Goal: Task Accomplishment & Management: Use online tool/utility

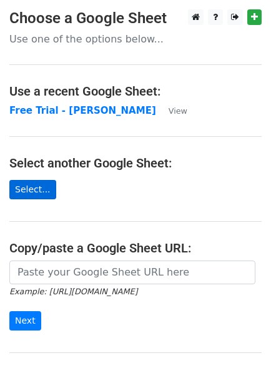
click at [31, 185] on link "Select..." at bounding box center [32, 189] width 47 height 19
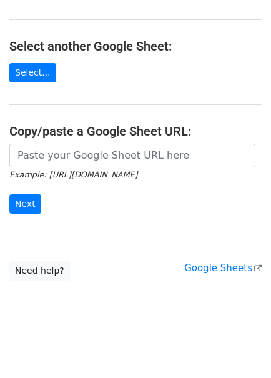
scroll to position [7, 0]
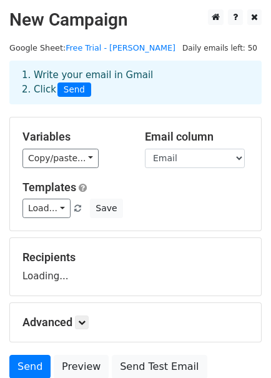
scroll to position [105, 0]
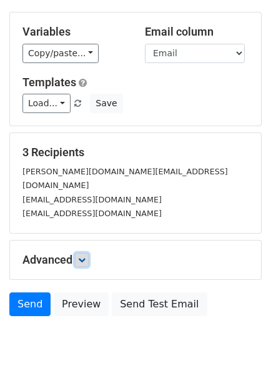
click at [77, 253] on link at bounding box center [82, 260] width 14 height 14
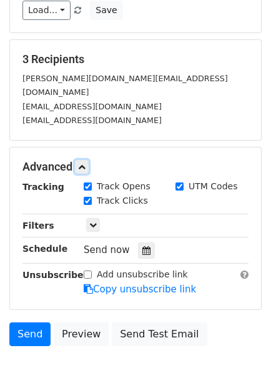
scroll to position [199, 0]
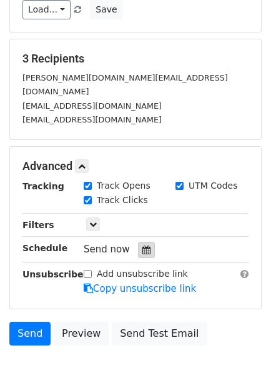
click at [142, 246] on icon at bounding box center [146, 250] width 8 height 9
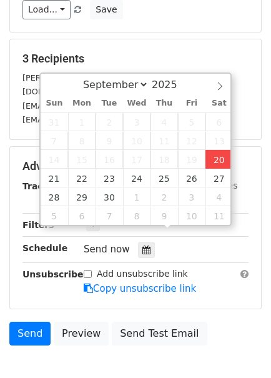
type input "2025-09-20 16:12"
type input "04"
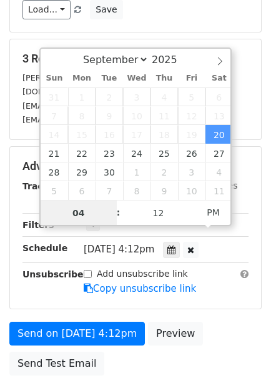
scroll to position [0, 0]
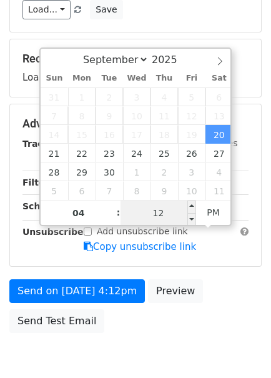
click at [157, 214] on input "12" at bounding box center [159, 213] width 76 height 25
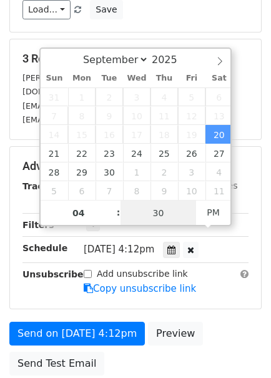
type input "30"
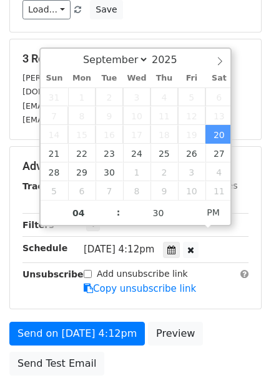
type input "[DATE] 16:30"
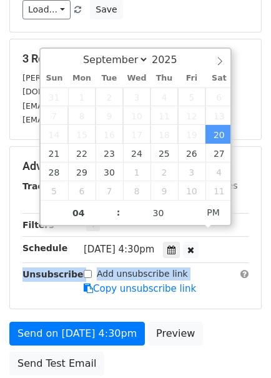
drag, startPoint x: 206, startPoint y: 240, endPoint x: 215, endPoint y: 249, distance: 12.4
click at [215, 249] on div "Tracking Track Opens UTM Codes Track Clicks Filters Only include spreadsheet ro…" at bounding box center [135, 237] width 226 height 117
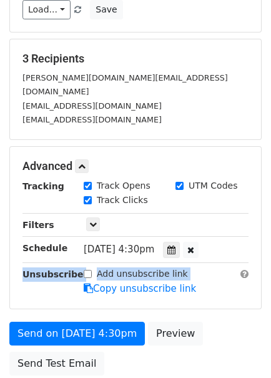
click at [215, 249] on div "Tracking Track Opens UTM Codes Track Clicks Filters Only include spreadsheet ro…" at bounding box center [135, 237] width 226 height 117
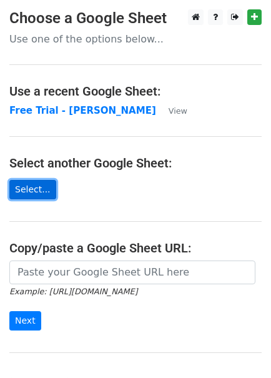
click at [40, 196] on link "Select..." at bounding box center [32, 189] width 47 height 19
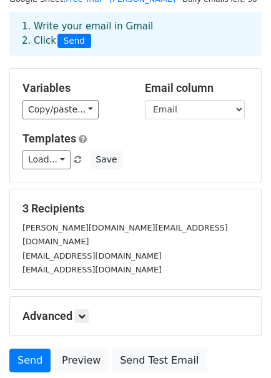
scroll to position [46, 0]
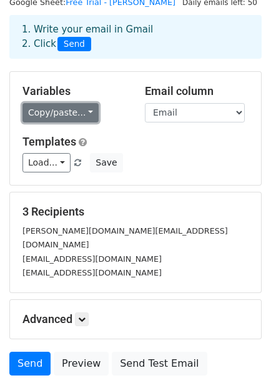
click at [73, 117] on link "Copy/paste..." at bounding box center [60, 112] width 76 height 19
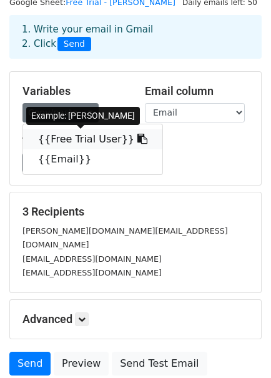
click at [69, 132] on link "{{Free Trial User}}" at bounding box center [92, 139] width 139 height 20
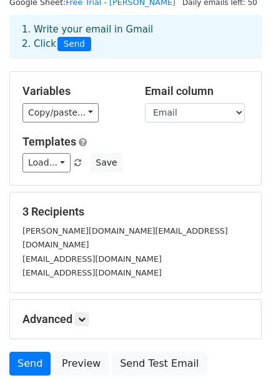
scroll to position [133, 0]
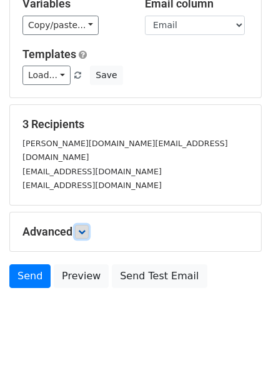
click at [84, 228] on icon at bounding box center [81, 231] width 7 height 7
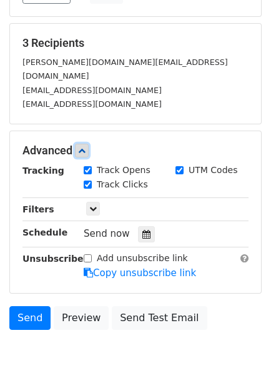
scroll to position [216, 0]
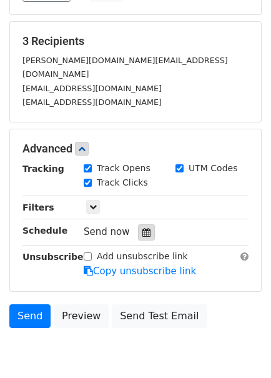
click at [142, 228] on icon at bounding box center [146, 232] width 8 height 9
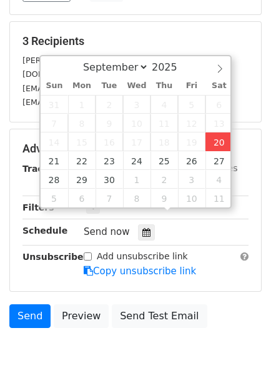
type input "2025-09-20 16:17"
type input "04"
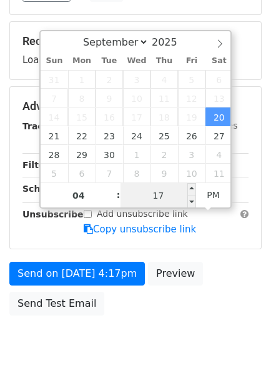
click at [161, 196] on input "17" at bounding box center [159, 195] width 76 height 25
type input "30"
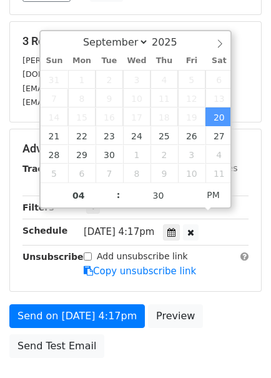
type input "[DATE] 16:30"
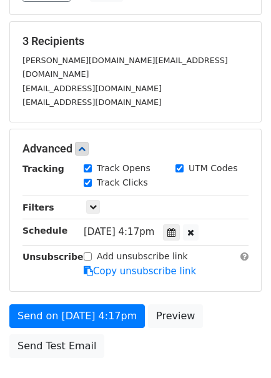
click at [210, 260] on div "Add unsubscribe link Copy unsubscribe link" at bounding box center [166, 264] width 184 height 29
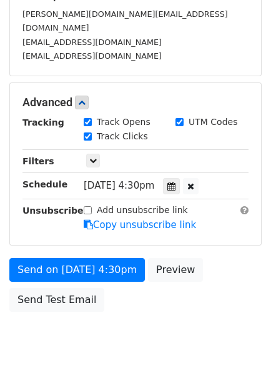
scroll to position [266, 0]
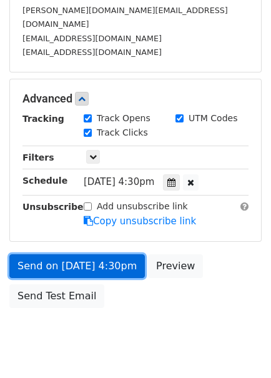
click at [82, 254] on link "Send on [DATE] 4:30pm" at bounding box center [77, 266] width 136 height 24
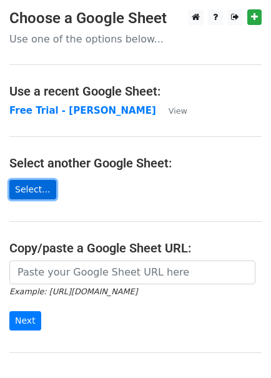
click at [32, 198] on link "Select..." at bounding box center [32, 189] width 47 height 19
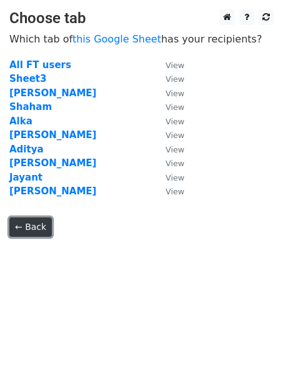
drag, startPoint x: 36, startPoint y: 113, endPoint x: 39, endPoint y: 219, distance: 106.2
click at [38, 219] on link "← Back" at bounding box center [30, 226] width 42 height 19
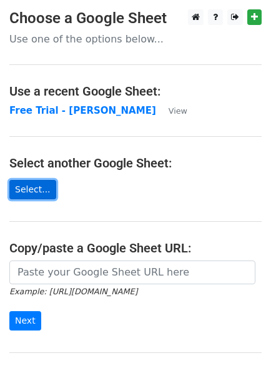
click at [35, 180] on link "Select..." at bounding box center [32, 189] width 47 height 19
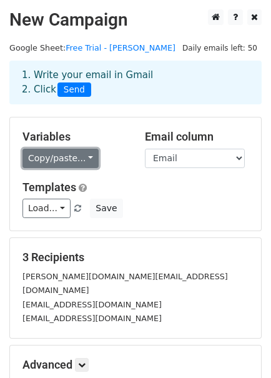
click at [75, 159] on link "Copy/paste..." at bounding box center [60, 158] width 76 height 19
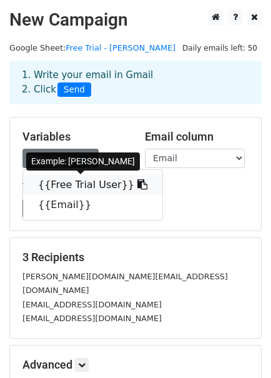
click at [82, 184] on link "{{Free Trial User}}" at bounding box center [92, 185] width 139 height 20
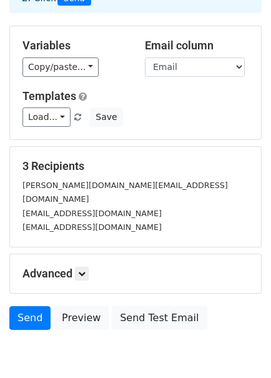
scroll to position [94, 0]
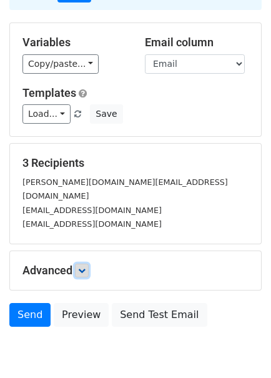
click at [84, 267] on icon at bounding box center [81, 270] width 7 height 7
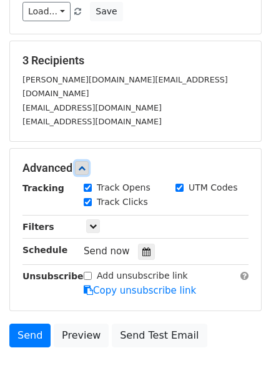
scroll to position [200, 0]
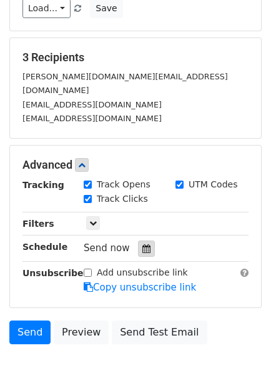
click at [142, 244] on icon at bounding box center [146, 248] width 8 height 9
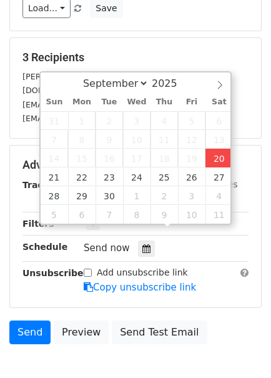
type input "[DATE] 16:27"
type input "04"
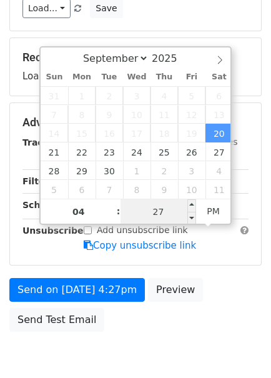
click at [163, 219] on input "27" at bounding box center [159, 211] width 76 height 25
type input "30"
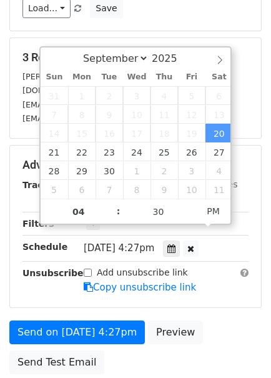
type input "[DATE] 16:30"
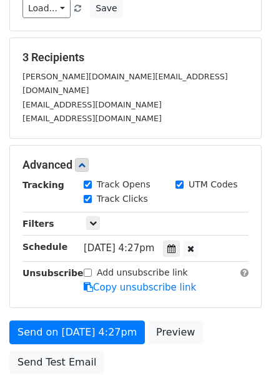
click at [204, 320] on div "Send on [DATE] 4:27pm Preview Send Test Email" at bounding box center [135, 350] width 271 height 60
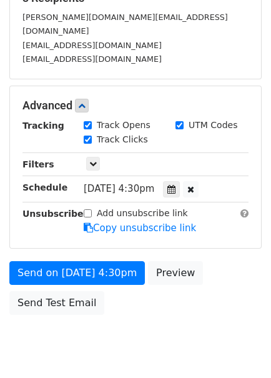
scroll to position [284, 0]
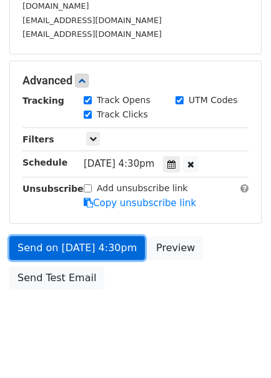
click at [42, 236] on link "Send on [DATE] 4:30pm" at bounding box center [77, 248] width 136 height 24
